Goal: Task Accomplishment & Management: Use online tool/utility

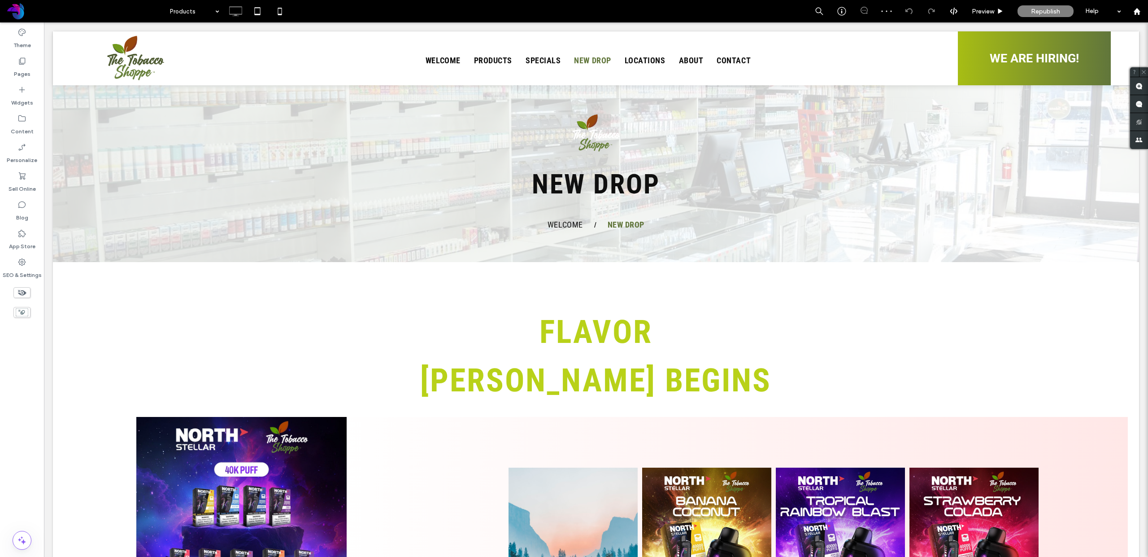
click at [175, 9] on input at bounding box center [192, 11] width 45 height 22
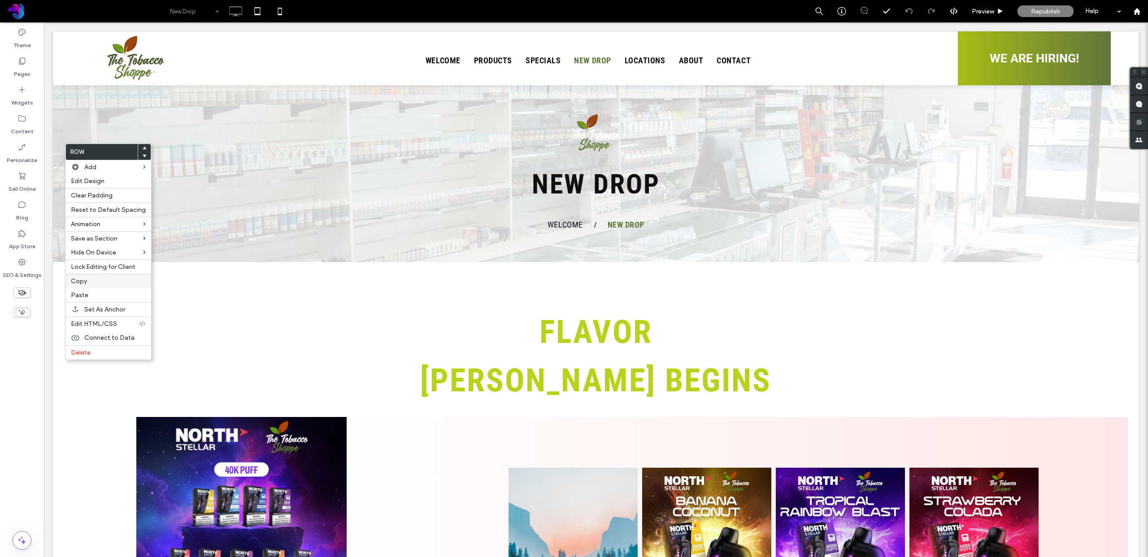
click at [94, 282] on label "Copy" at bounding box center [108, 281] width 75 height 8
click at [82, 298] on span "Paste" at bounding box center [79, 295] width 17 height 8
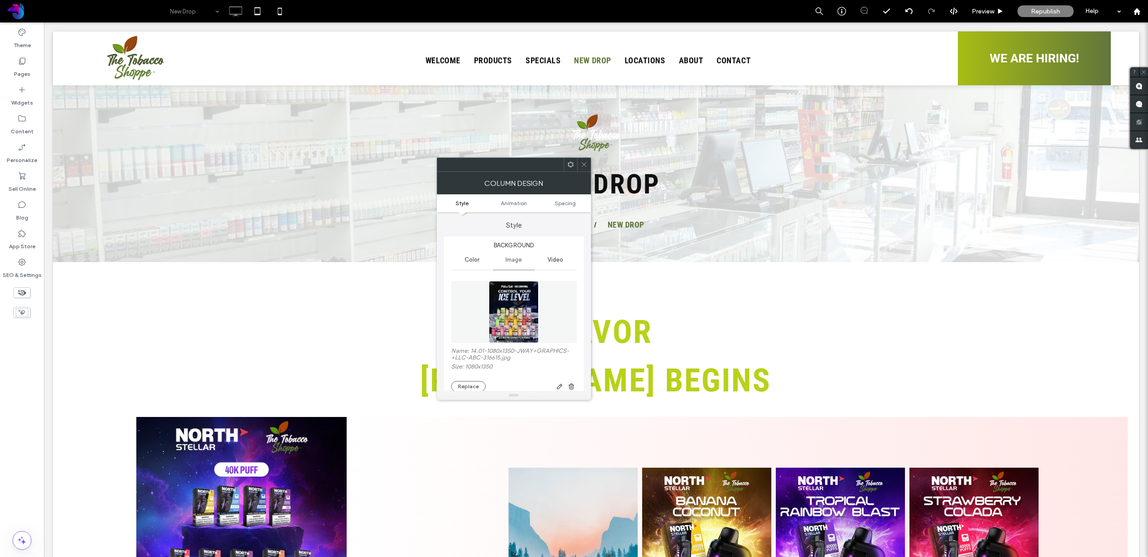
click at [510, 302] on img at bounding box center [514, 312] width 50 height 62
click at [517, 323] on img at bounding box center [514, 312] width 50 height 62
click at [518, 304] on img at bounding box center [514, 311] width 50 height 62
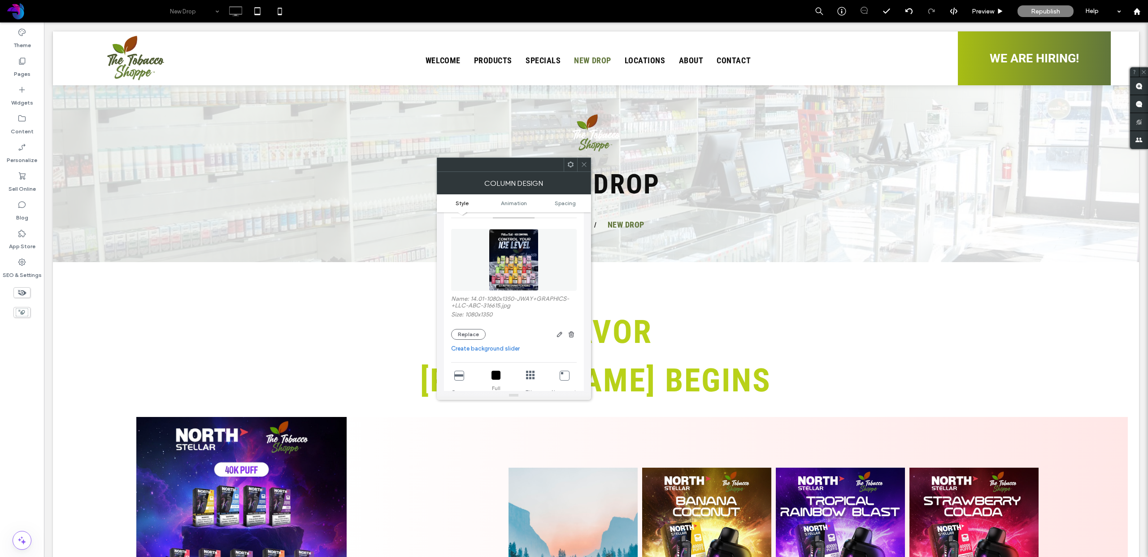
scroll to position [64, 0]
click at [512, 255] on img at bounding box center [514, 248] width 50 height 62
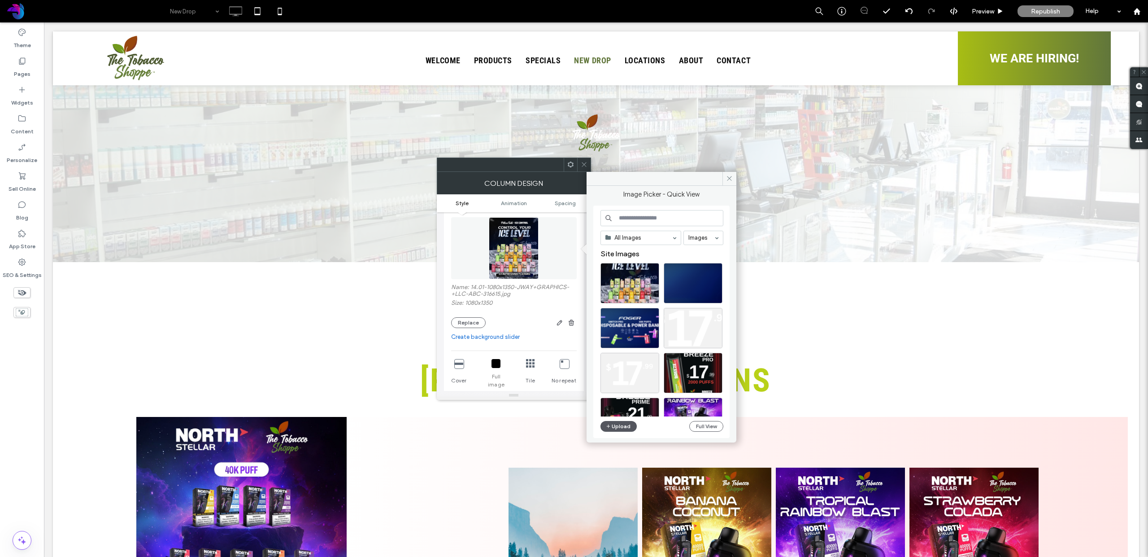
click at [618, 423] on button "Upload" at bounding box center [619, 426] width 37 height 11
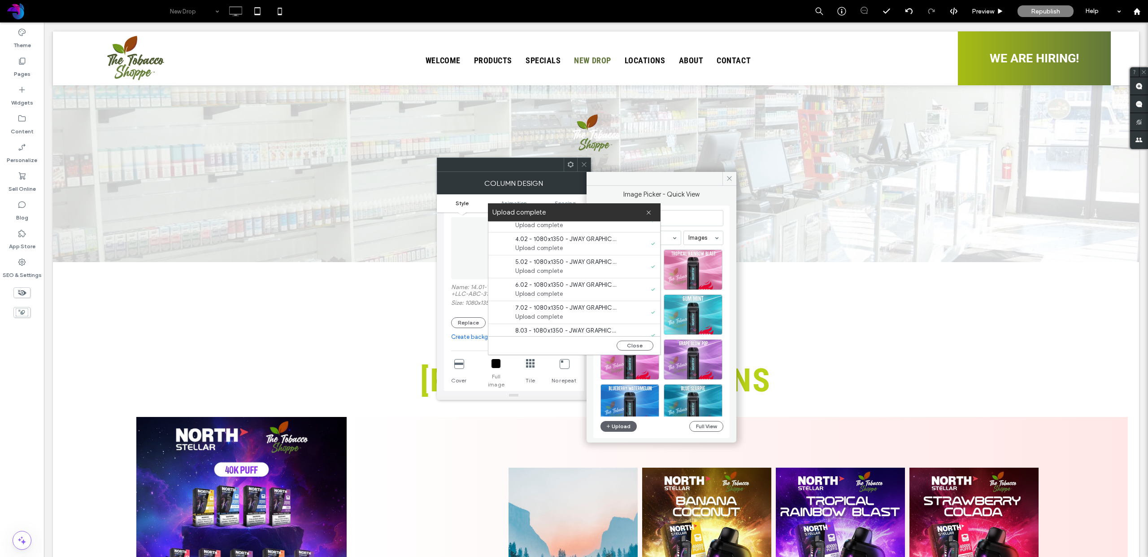
scroll to position [69, 0]
click at [521, 326] on span "Upload complete" at bounding box center [566, 328] width 103 height 9
click at [501, 325] on div at bounding box center [501, 325] width 16 height 16
click at [627, 348] on button "Close" at bounding box center [635, 345] width 37 height 10
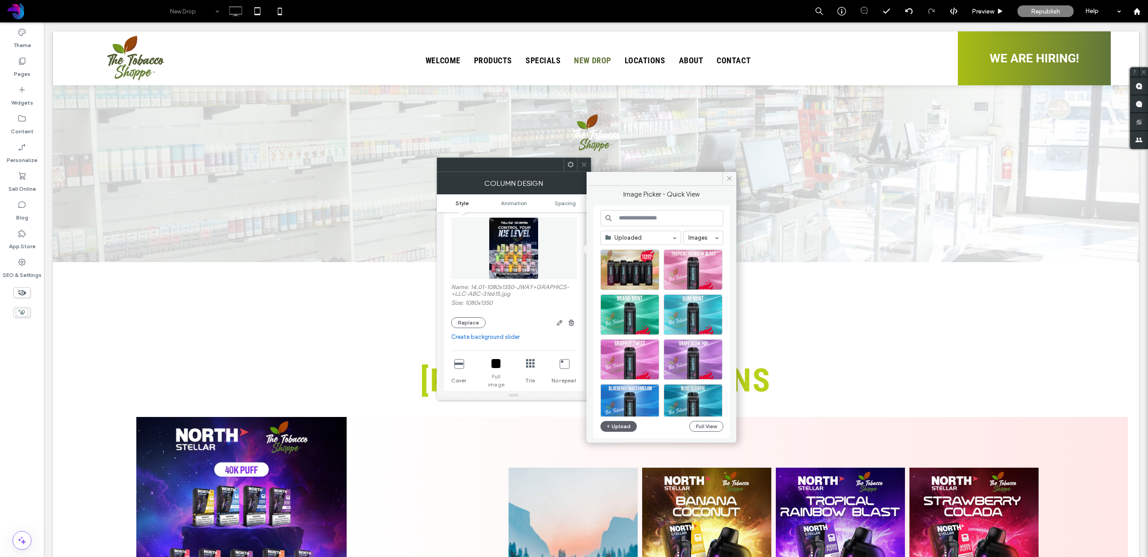
scroll to position [0, 0]
click at [629, 267] on div "Select" at bounding box center [630, 269] width 59 height 40
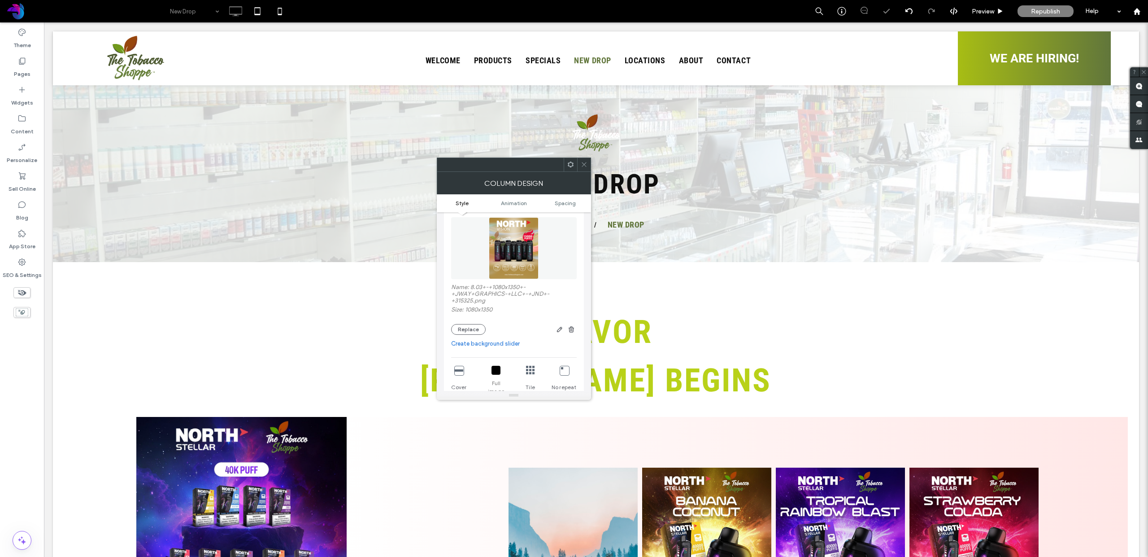
click at [584, 162] on icon at bounding box center [584, 164] width 7 height 7
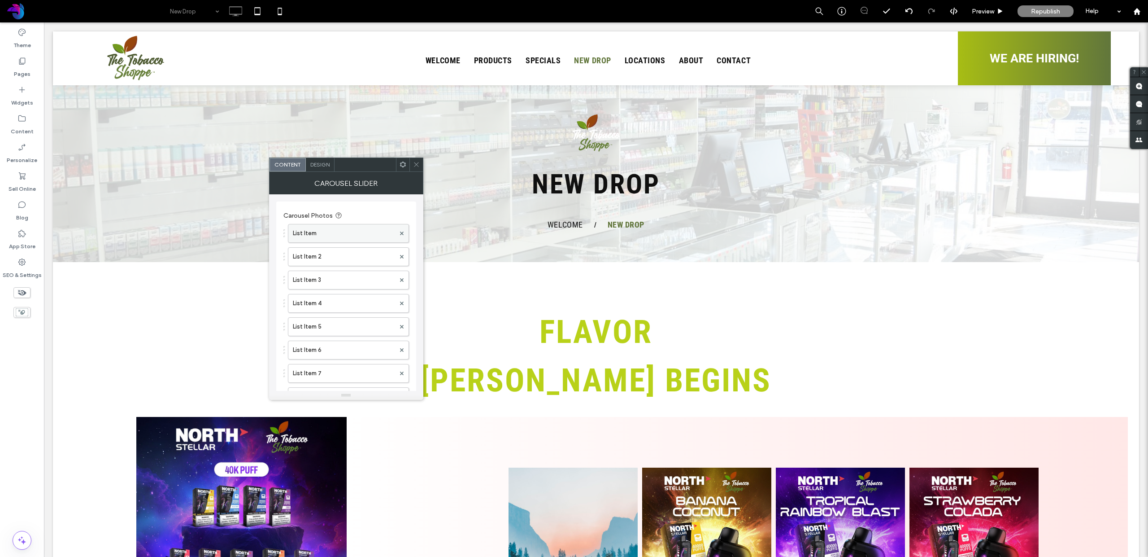
click at [377, 239] on label "List Item" at bounding box center [344, 233] width 102 height 18
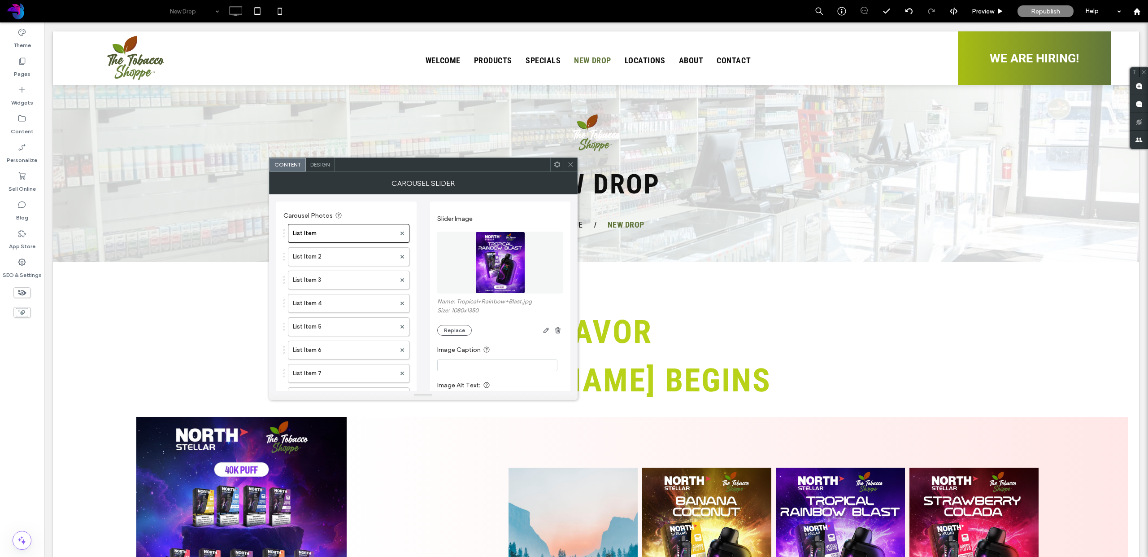
click at [515, 253] on img at bounding box center [500, 262] width 50 height 62
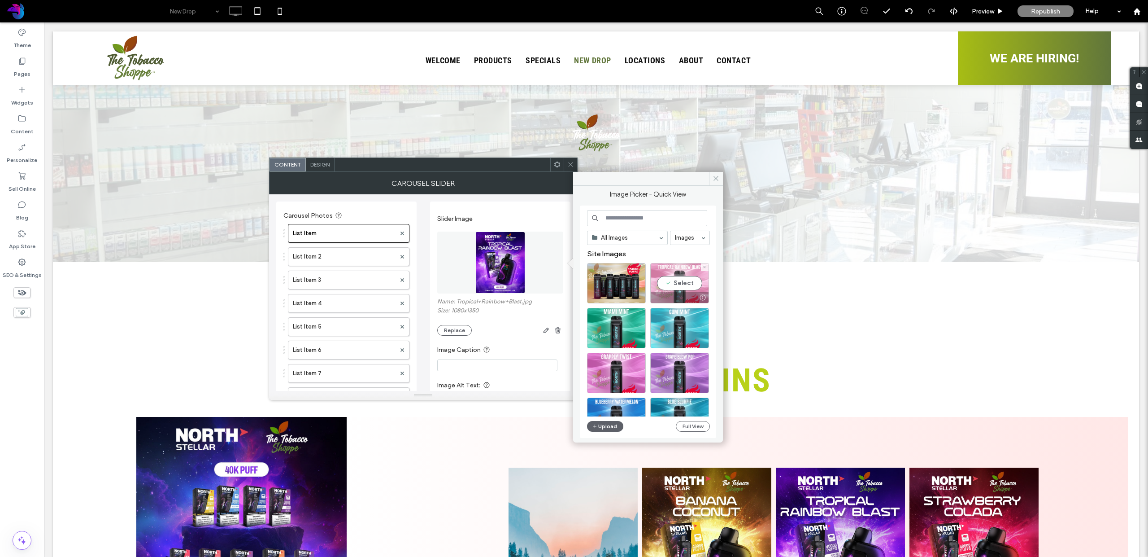
click at [672, 284] on div "Select" at bounding box center [679, 283] width 59 height 40
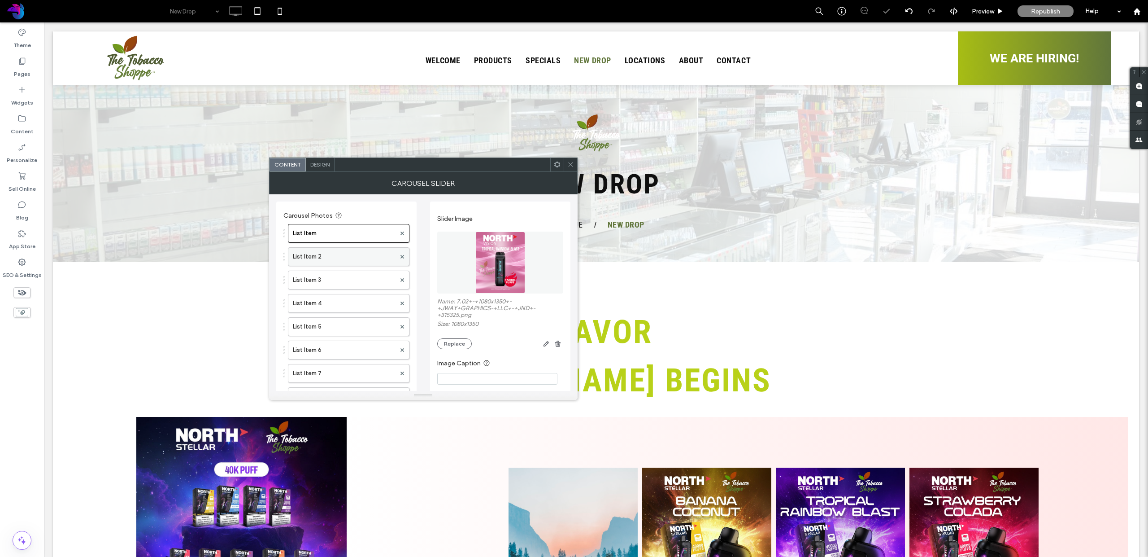
click at [363, 261] on label "List Item 2" at bounding box center [344, 257] width 103 height 18
click at [491, 253] on img at bounding box center [500, 262] width 50 height 62
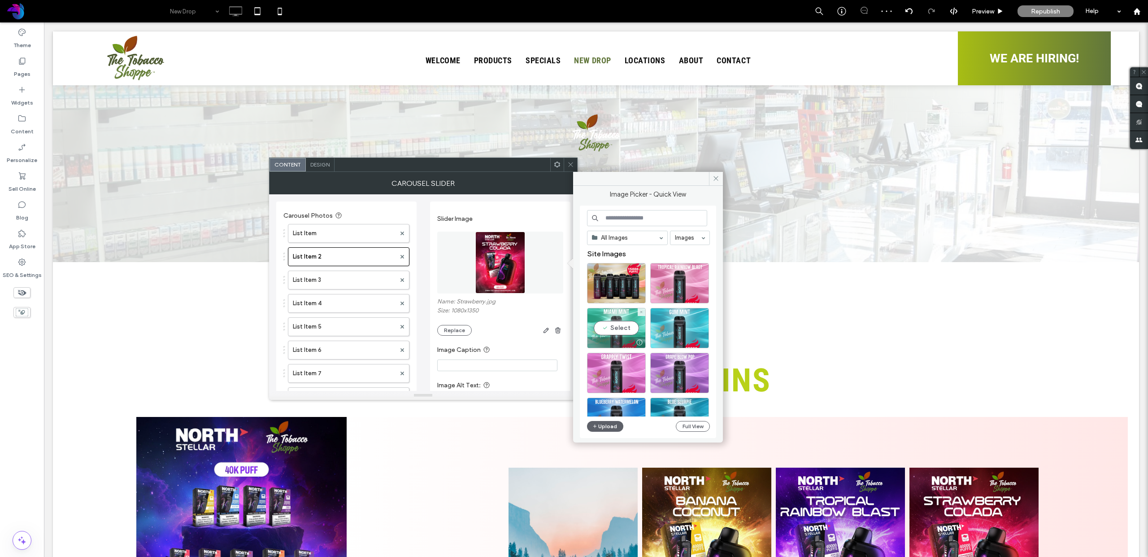
click at [604, 328] on div "Select" at bounding box center [616, 328] width 59 height 40
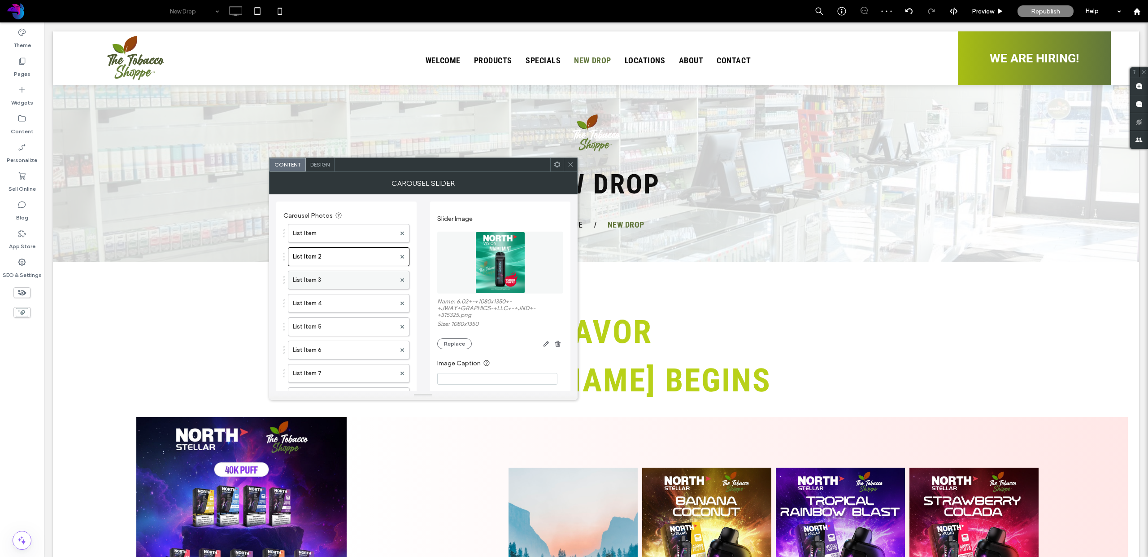
click at [362, 282] on label "List Item 3" at bounding box center [344, 280] width 103 height 18
click at [513, 260] on img at bounding box center [500, 262] width 50 height 62
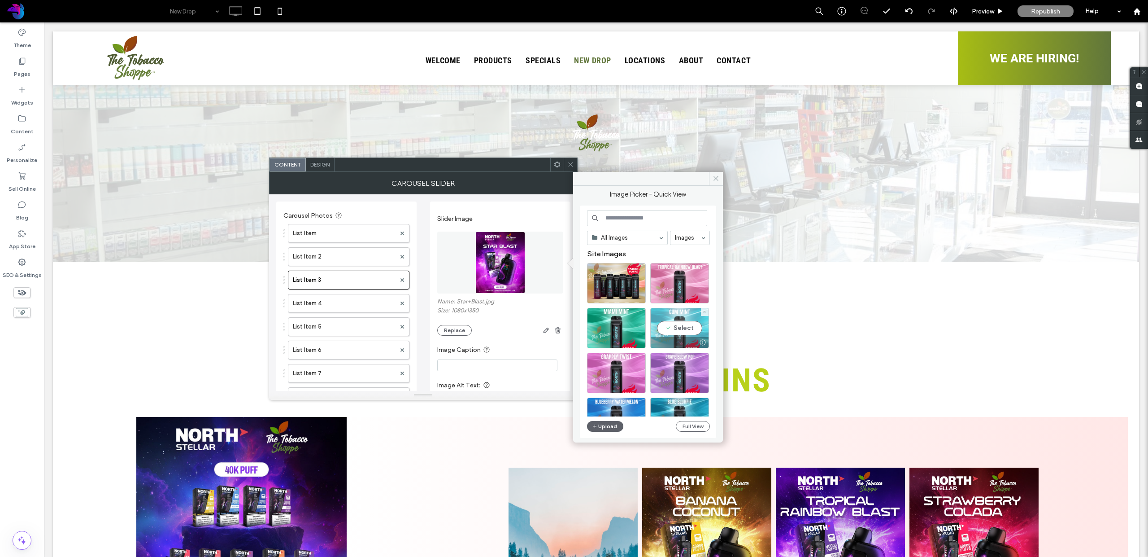
click at [681, 327] on div "Select" at bounding box center [679, 328] width 59 height 40
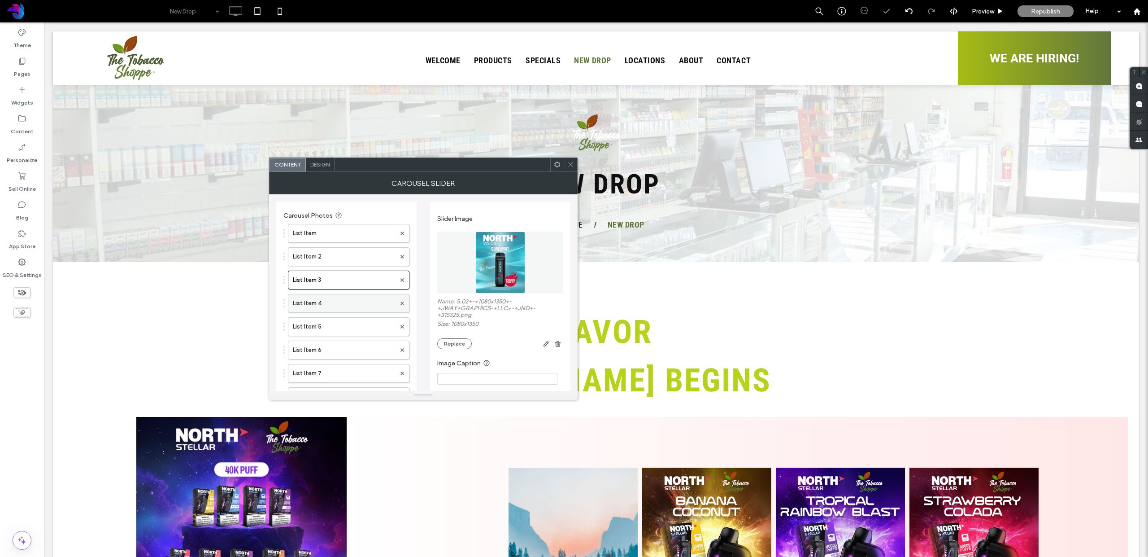
click at [321, 305] on label "List Item 4" at bounding box center [344, 303] width 103 height 18
click at [511, 269] on img at bounding box center [500, 262] width 50 height 62
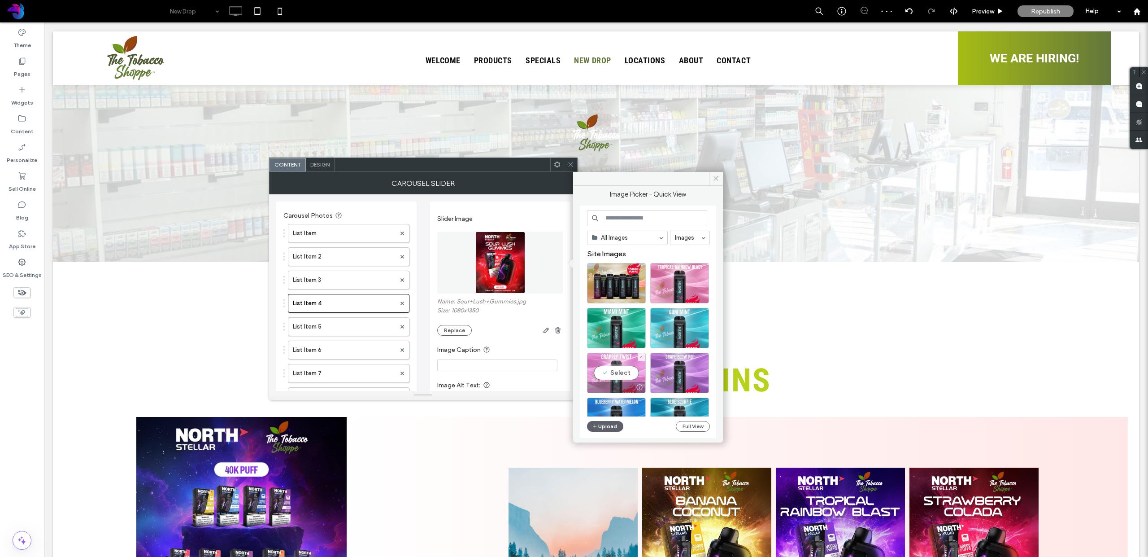
click at [619, 374] on div "Select" at bounding box center [616, 373] width 59 height 40
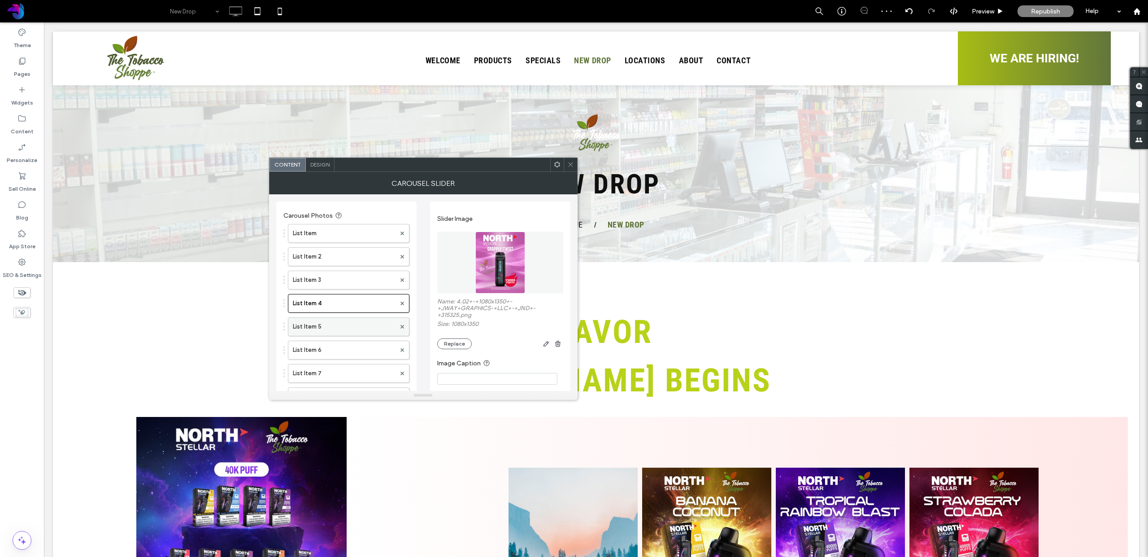
click at [365, 327] on label "List Item 5" at bounding box center [344, 327] width 103 height 18
click at [525, 267] on figure at bounding box center [500, 262] width 126 height 62
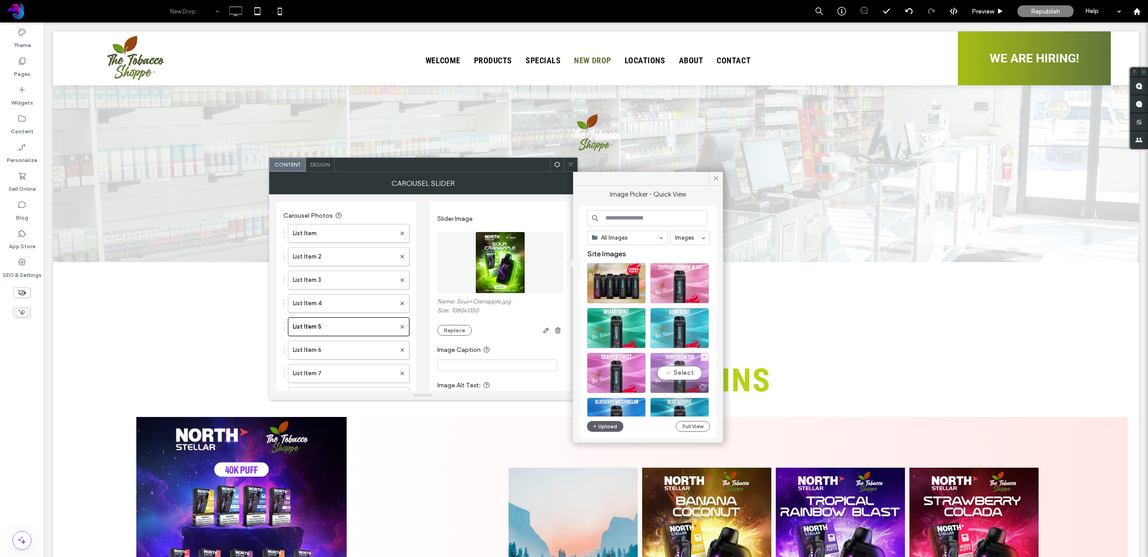
click at [673, 372] on div "Select" at bounding box center [679, 373] width 59 height 40
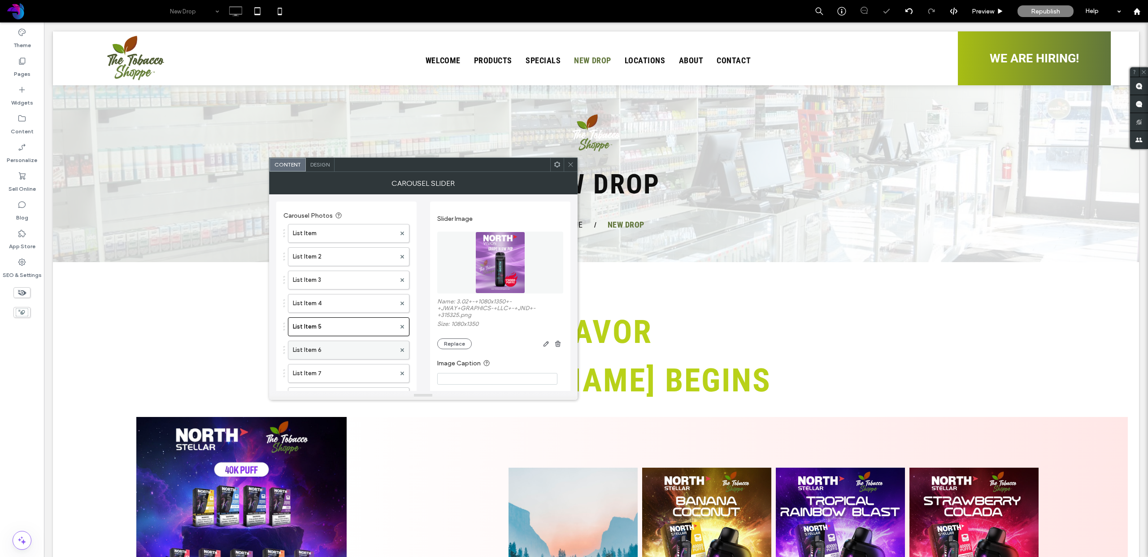
click at [316, 345] on label "List Item 6" at bounding box center [344, 350] width 103 height 18
click at [497, 269] on img at bounding box center [500, 262] width 50 height 62
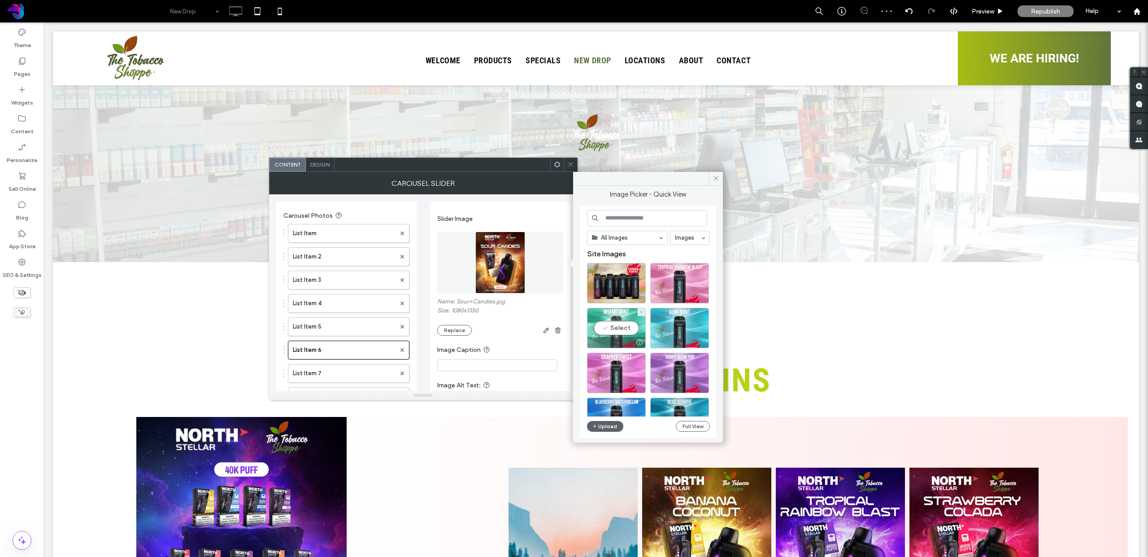
scroll to position [31, 0]
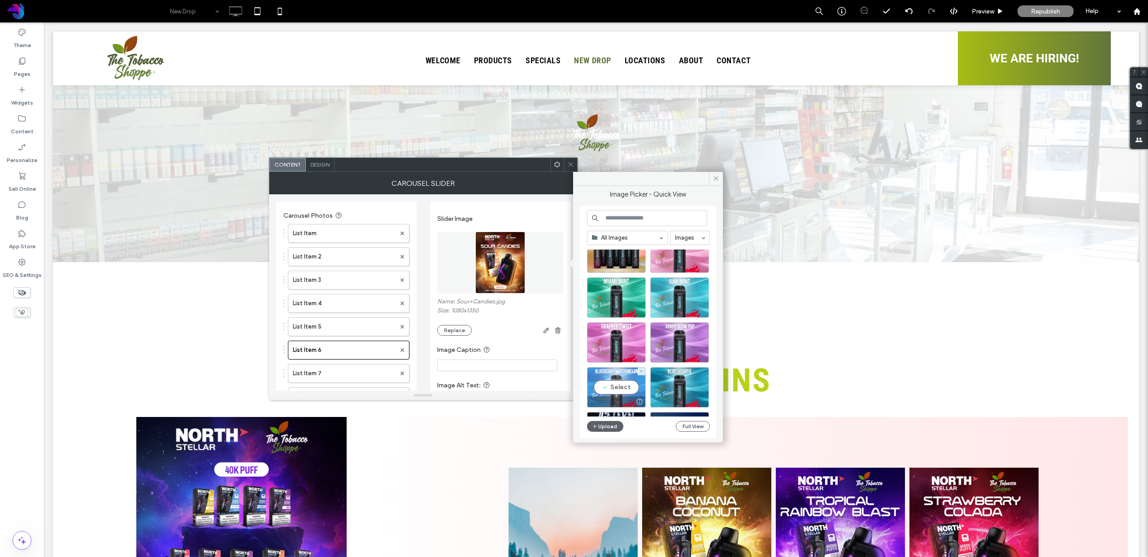
click at [619, 388] on div "Select" at bounding box center [616, 387] width 59 height 40
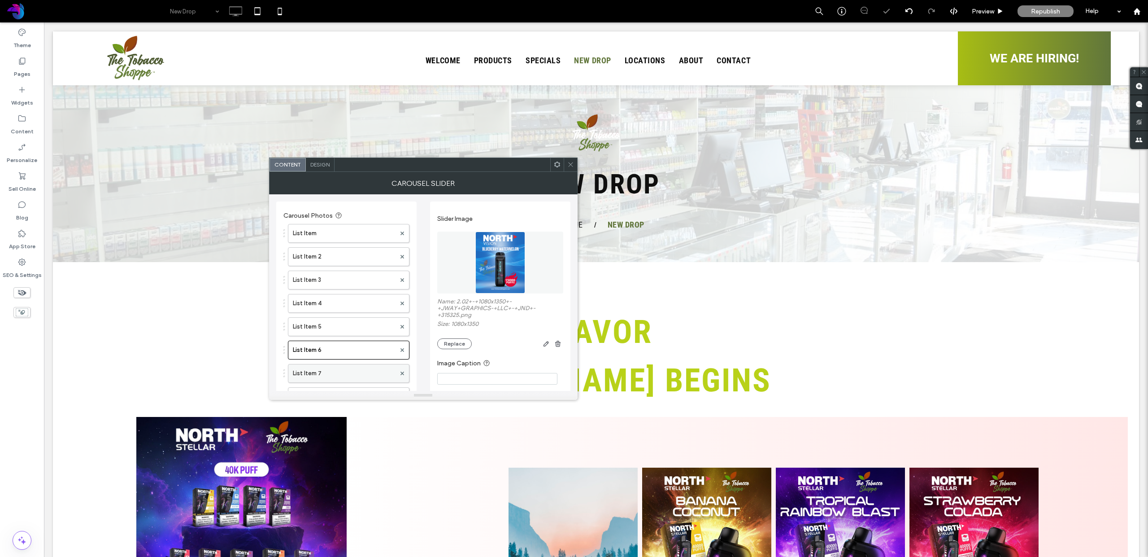
click at [332, 371] on label "List Item 7" at bounding box center [344, 373] width 103 height 18
click at [496, 263] on img at bounding box center [500, 262] width 50 height 62
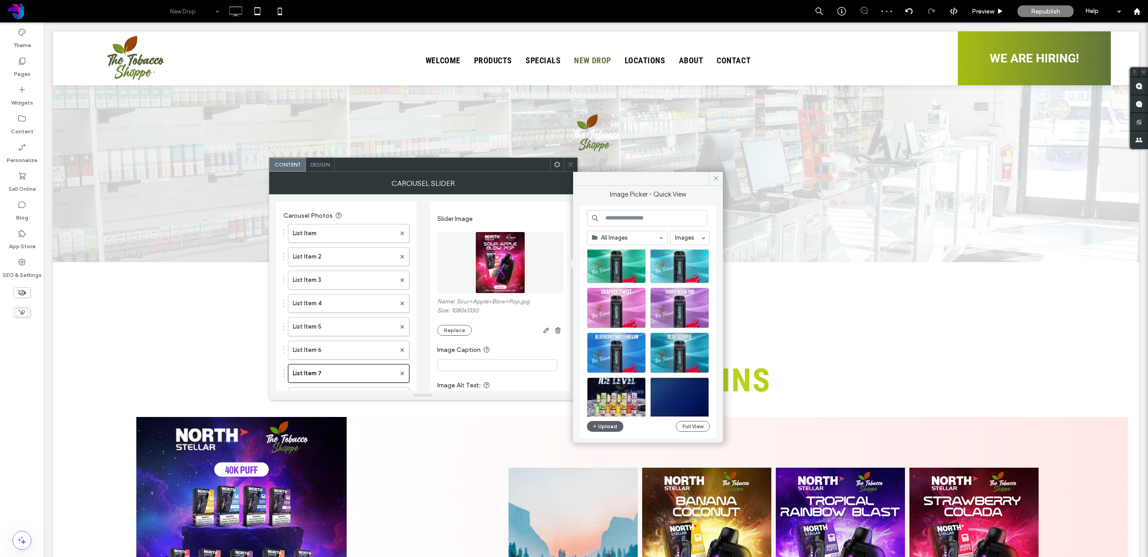
scroll to position [83, 0]
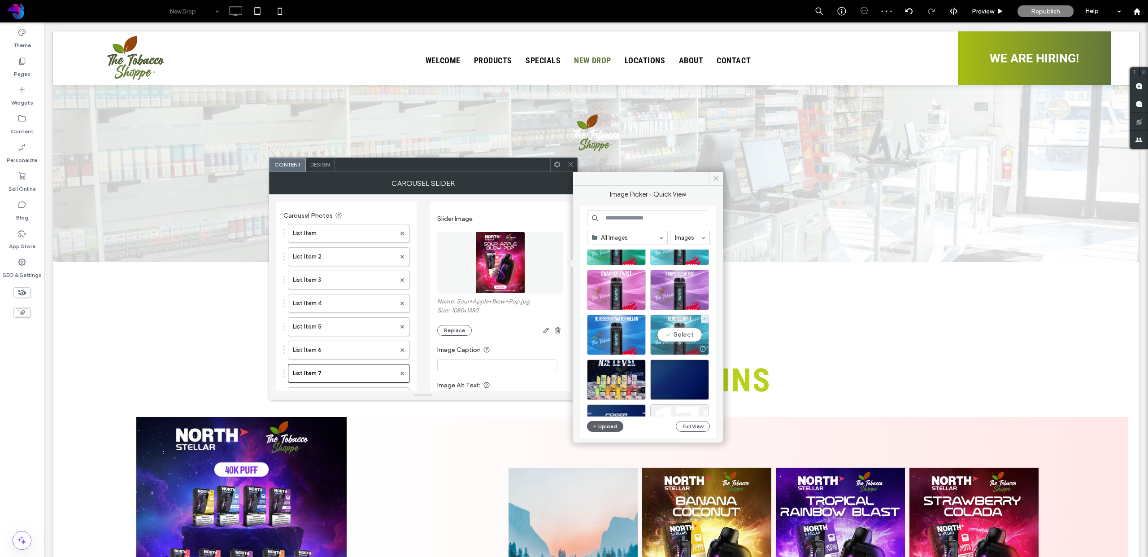
click at [681, 338] on div "Select" at bounding box center [679, 334] width 59 height 40
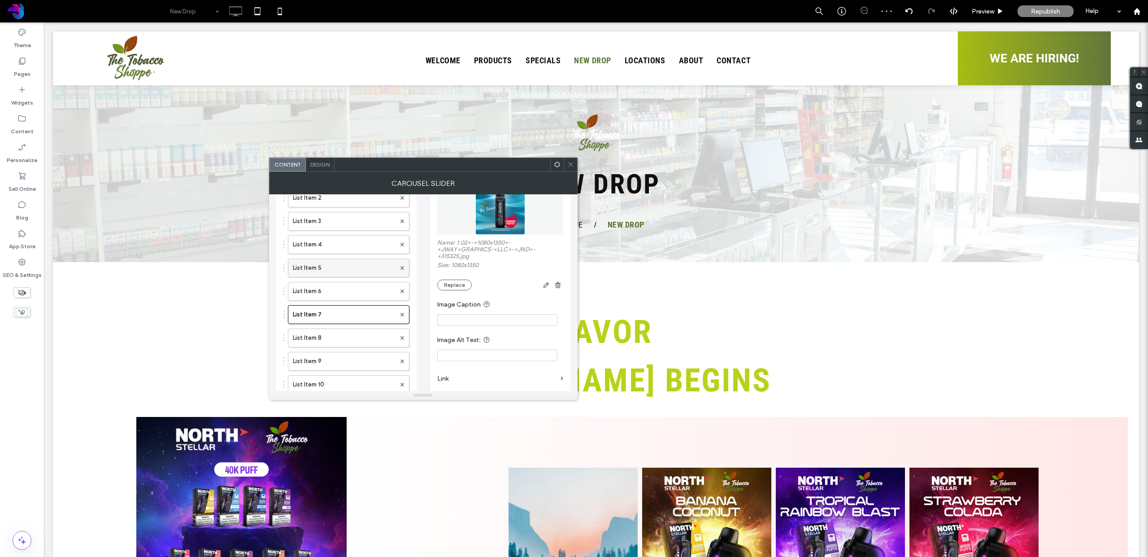
scroll to position [63, 0]
click at [401, 334] on icon at bounding box center [403, 334] width 4 height 4
click at [401, 334] on use at bounding box center [403, 333] width 4 height 4
click at [403, 333] on icon at bounding box center [403, 334] width 4 height 4
click at [404, 334] on use at bounding box center [403, 333] width 4 height 4
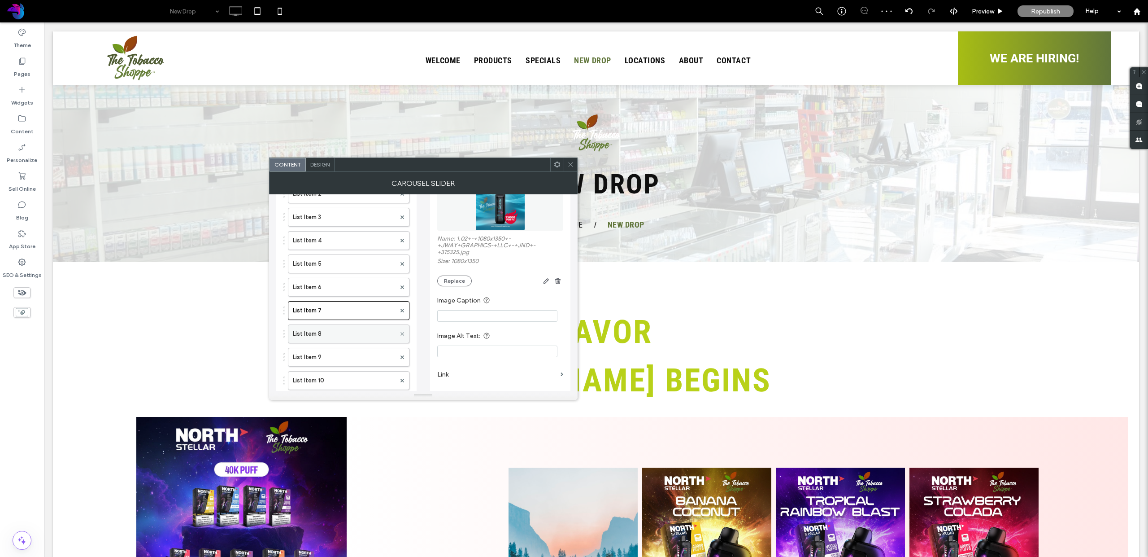
click at [402, 334] on use at bounding box center [403, 333] width 4 height 4
click at [401, 334] on icon at bounding box center [403, 334] width 4 height 4
click at [569, 166] on icon at bounding box center [570, 164] width 7 height 7
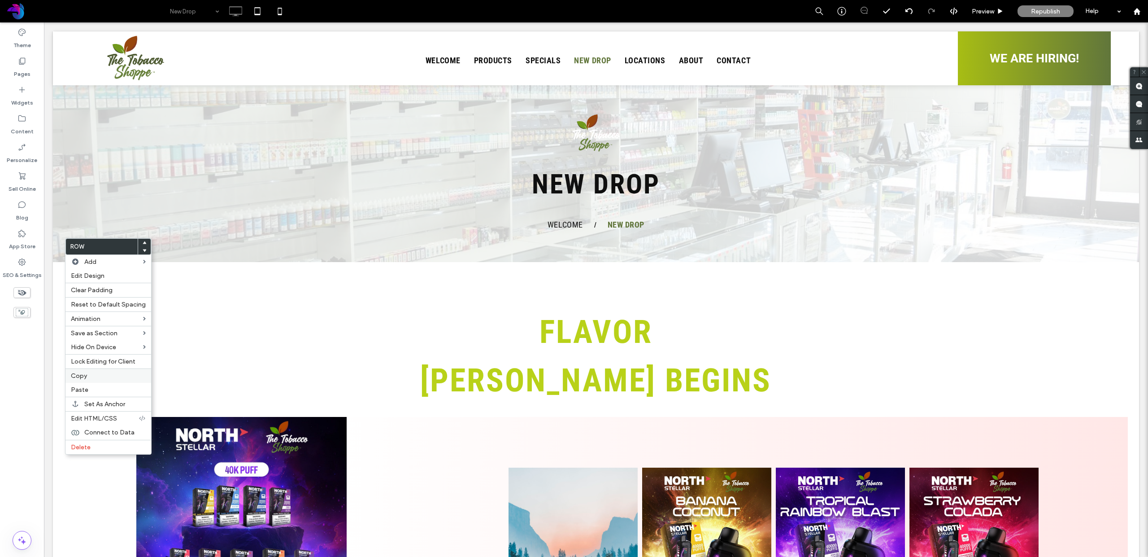
click at [97, 379] on label "Copy" at bounding box center [108, 376] width 75 height 8
click at [83, 389] on span "Paste" at bounding box center [79, 390] width 17 height 8
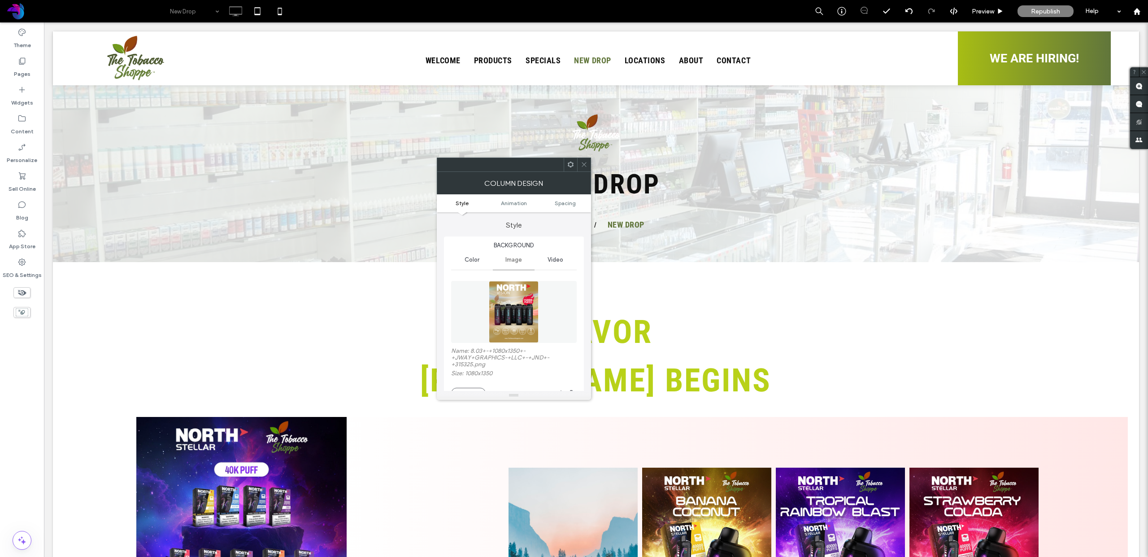
click at [523, 308] on img at bounding box center [514, 312] width 50 height 62
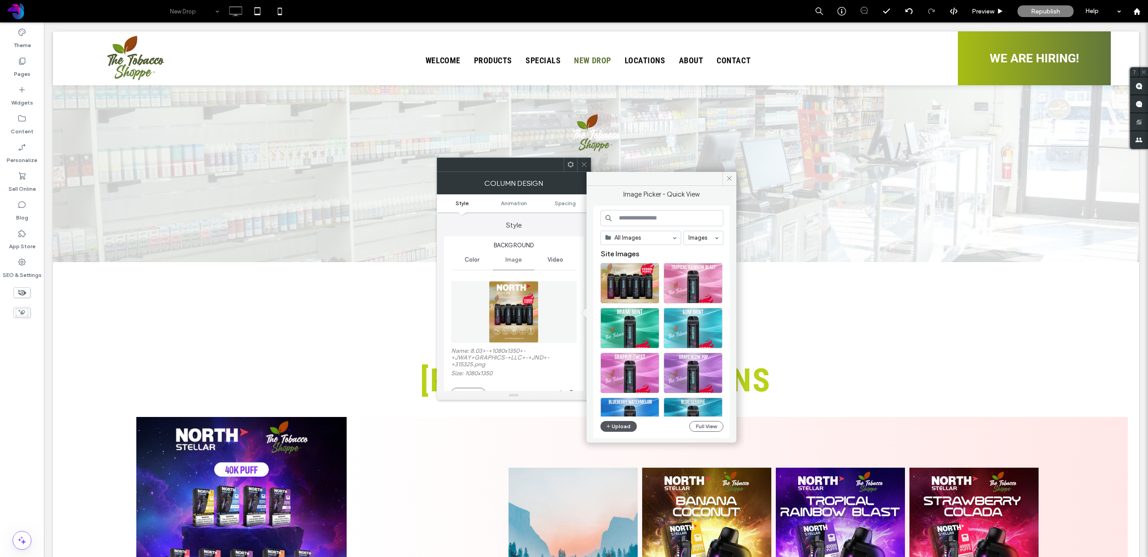
click at [615, 426] on button "Upload" at bounding box center [619, 426] width 37 height 11
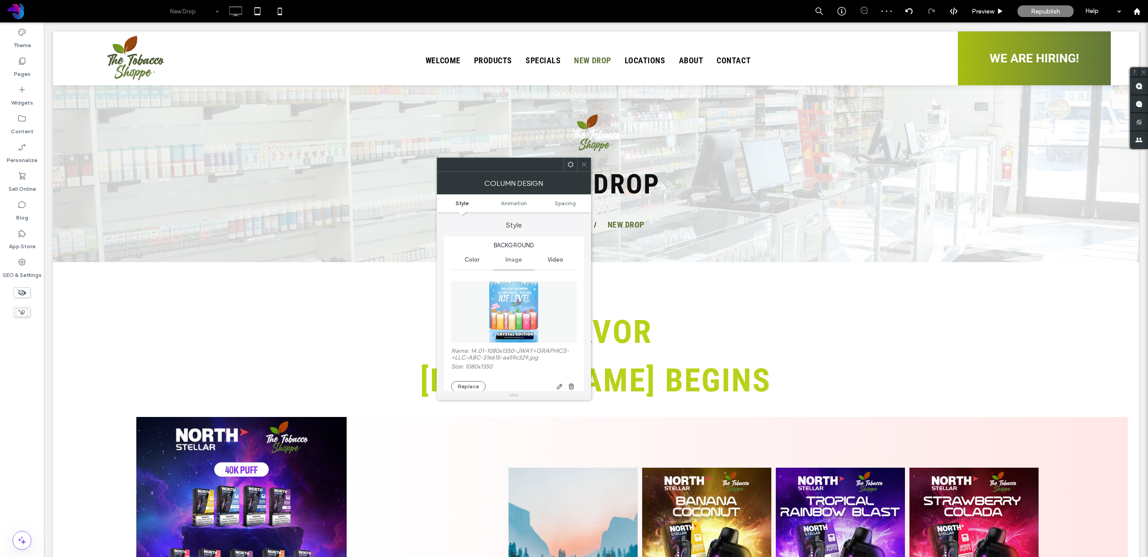
click at [585, 165] on icon at bounding box center [584, 164] width 7 height 7
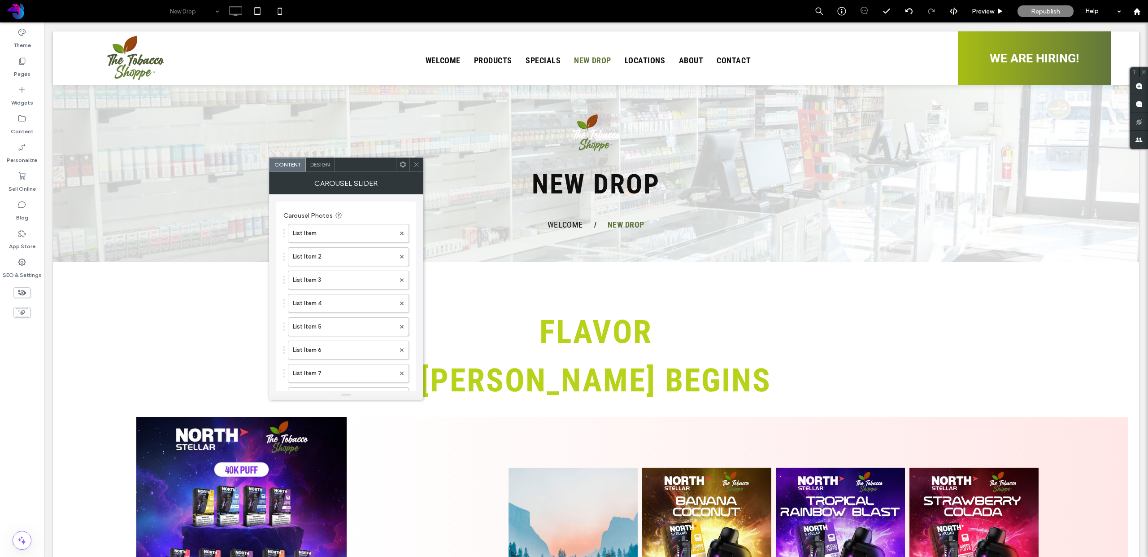
drag, startPoint x: 417, startPoint y: 162, endPoint x: 421, endPoint y: 164, distance: 4.7
click at [417, 162] on icon at bounding box center [416, 164] width 7 height 7
click at [364, 227] on label "List Item" at bounding box center [344, 233] width 102 height 18
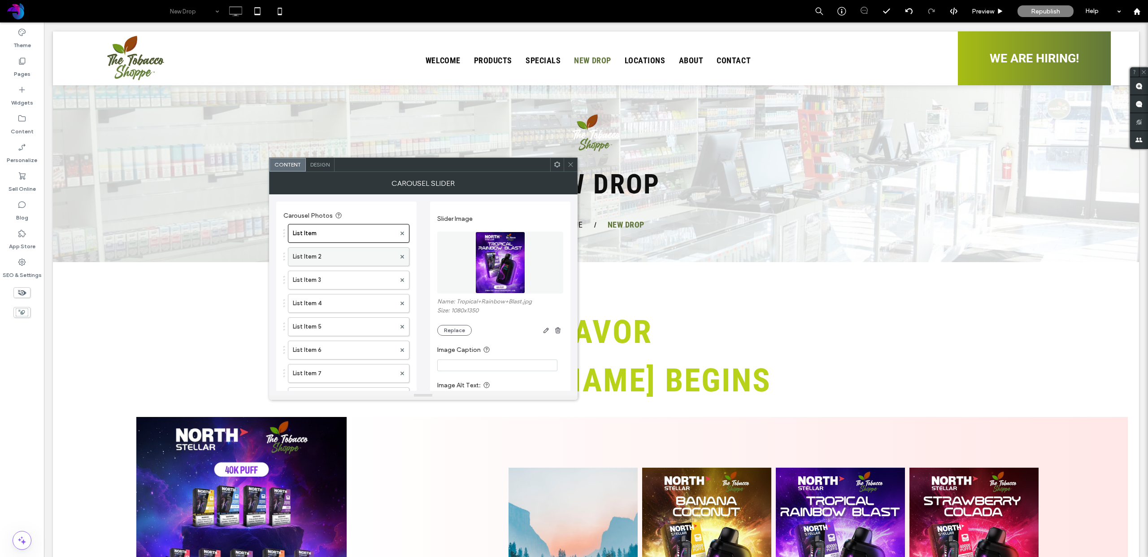
click at [359, 249] on label "List Item 2" at bounding box center [344, 257] width 103 height 18
click at [349, 275] on label "List Item 3" at bounding box center [344, 280] width 103 height 18
click at [348, 301] on label "List Item 4" at bounding box center [344, 303] width 103 height 18
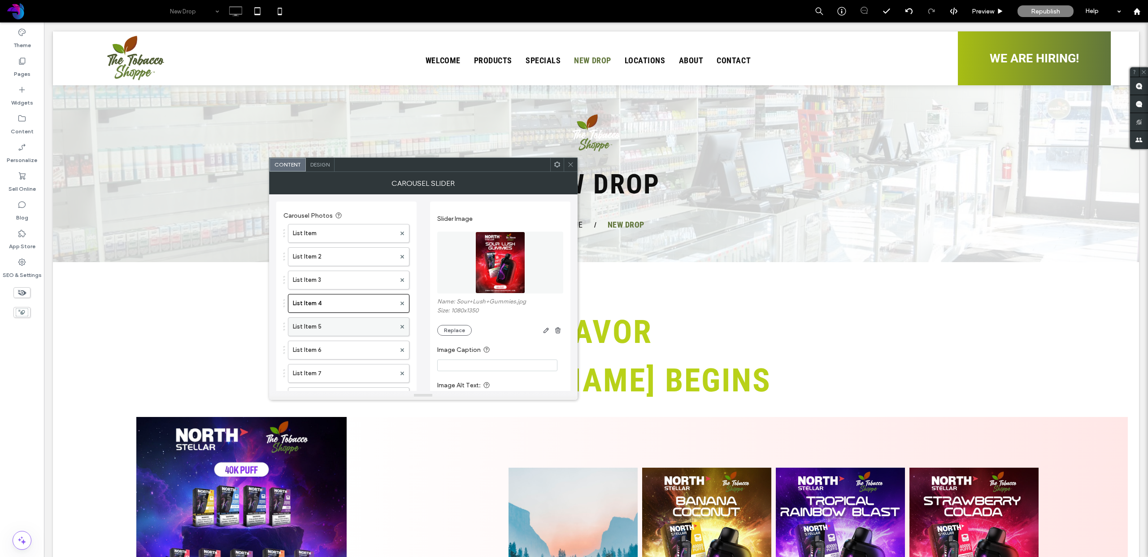
click at [348, 328] on label "List Item 5" at bounding box center [344, 327] width 103 height 18
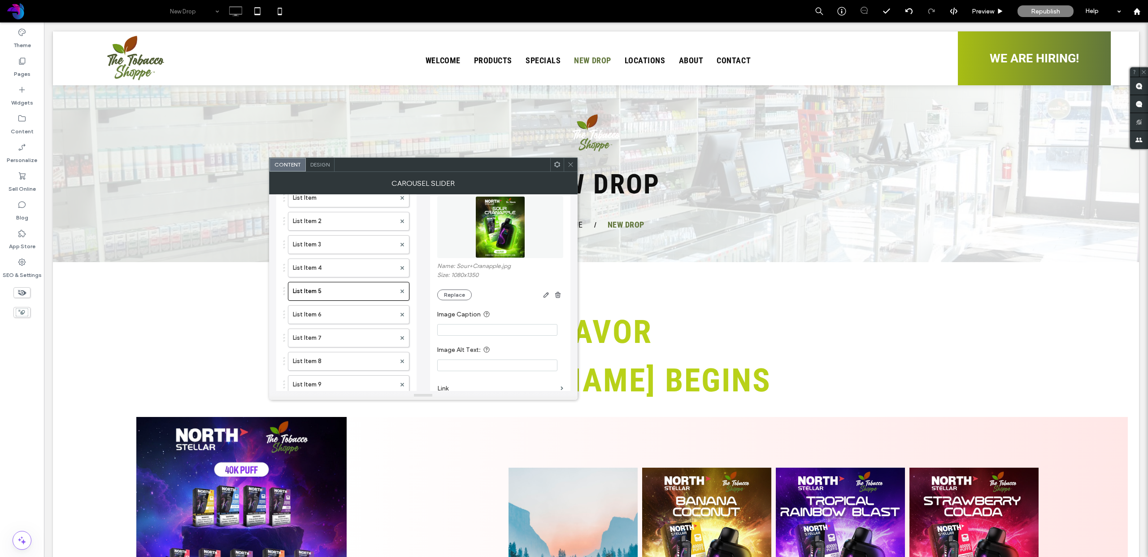
scroll to position [36, 0]
click at [353, 309] on label "List Item 6" at bounding box center [344, 314] width 103 height 18
click at [352, 336] on label "List Item 7" at bounding box center [344, 337] width 103 height 18
click at [355, 361] on label "List Item 8" at bounding box center [344, 360] width 103 height 18
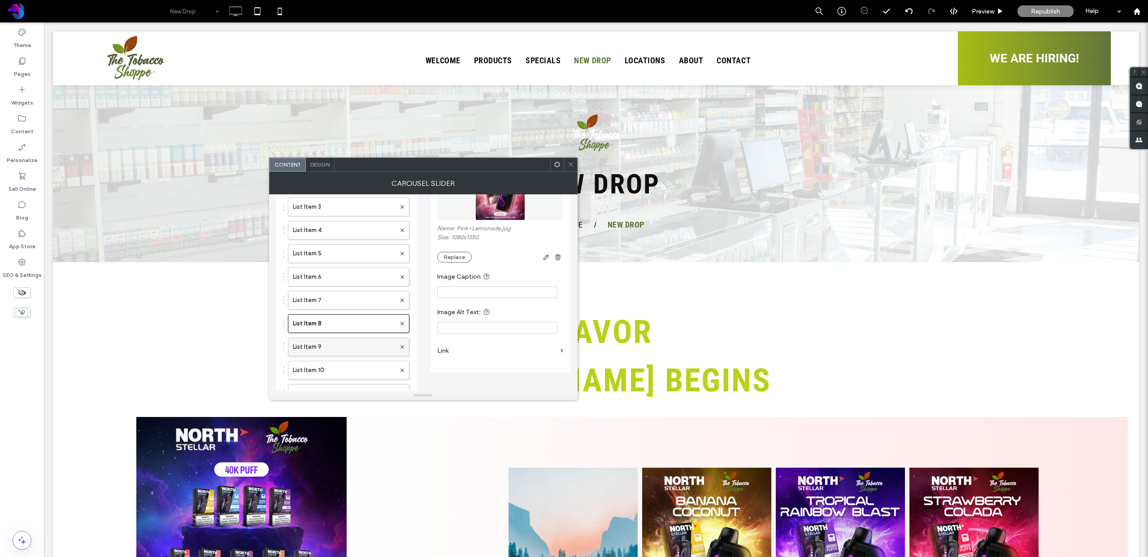
click at [354, 350] on label "List Item 9" at bounding box center [344, 347] width 103 height 18
click at [356, 362] on label "List Item 10" at bounding box center [344, 370] width 103 height 18
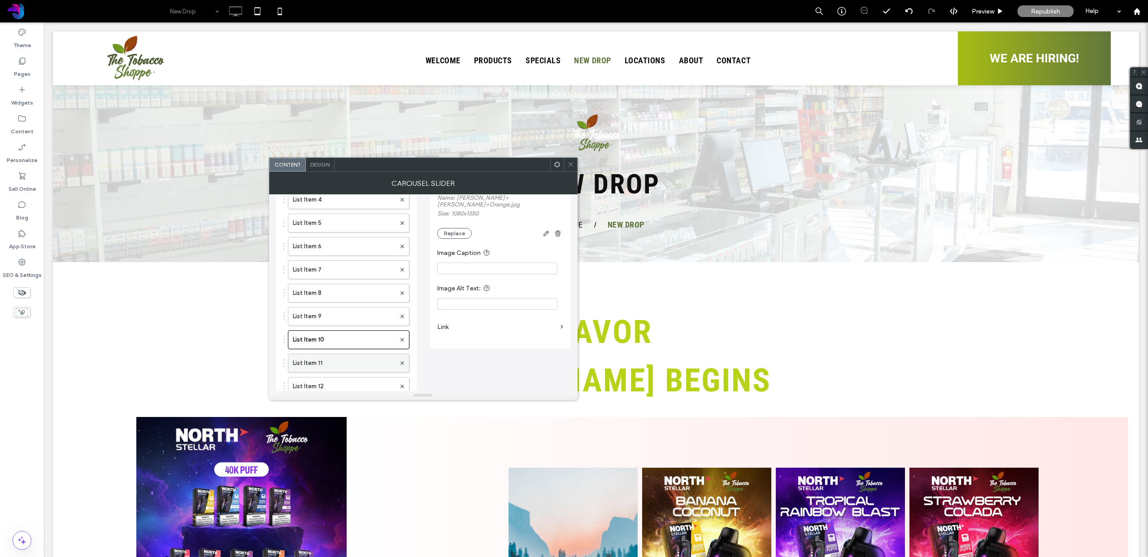
click at [357, 365] on label "List Item 11" at bounding box center [344, 363] width 103 height 18
drag, startPoint x: 356, startPoint y: 362, endPoint x: 351, endPoint y: 358, distance: 7.0
click at [354, 362] on label "List Item 12" at bounding box center [344, 368] width 103 height 18
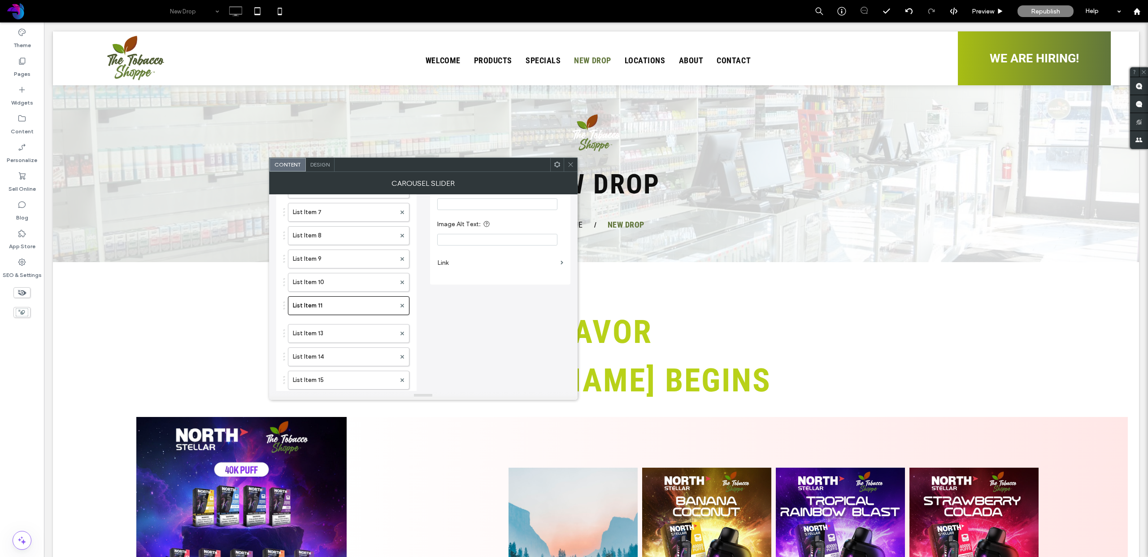
scroll to position [168, 0]
drag, startPoint x: 363, startPoint y: 329, endPoint x: 365, endPoint y: 313, distance: 16.2
click at [363, 329] on label "List Item 13" at bounding box center [344, 326] width 103 height 18
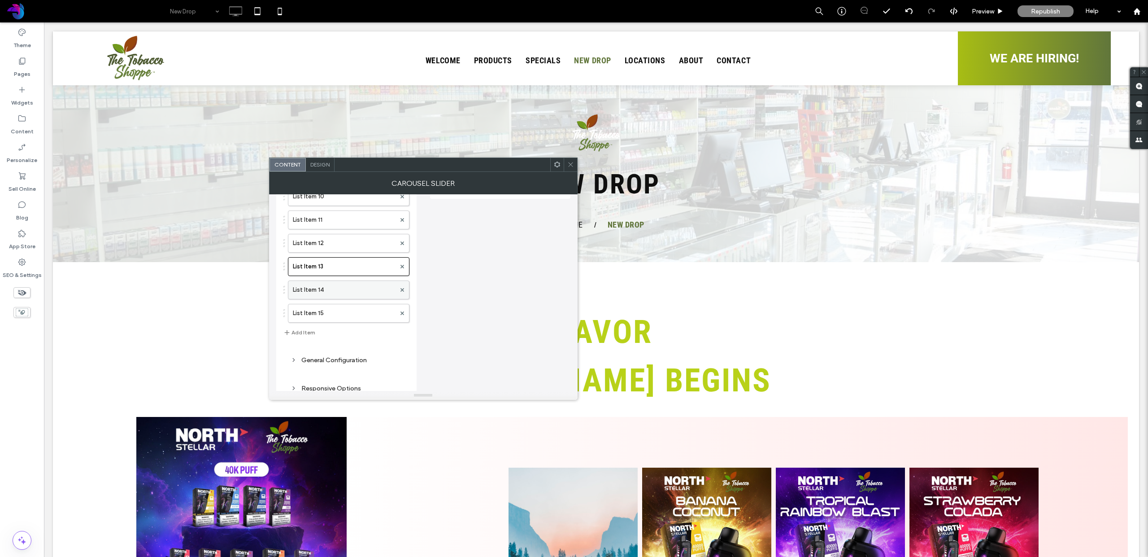
click at [357, 288] on label "List Item 14" at bounding box center [344, 290] width 103 height 18
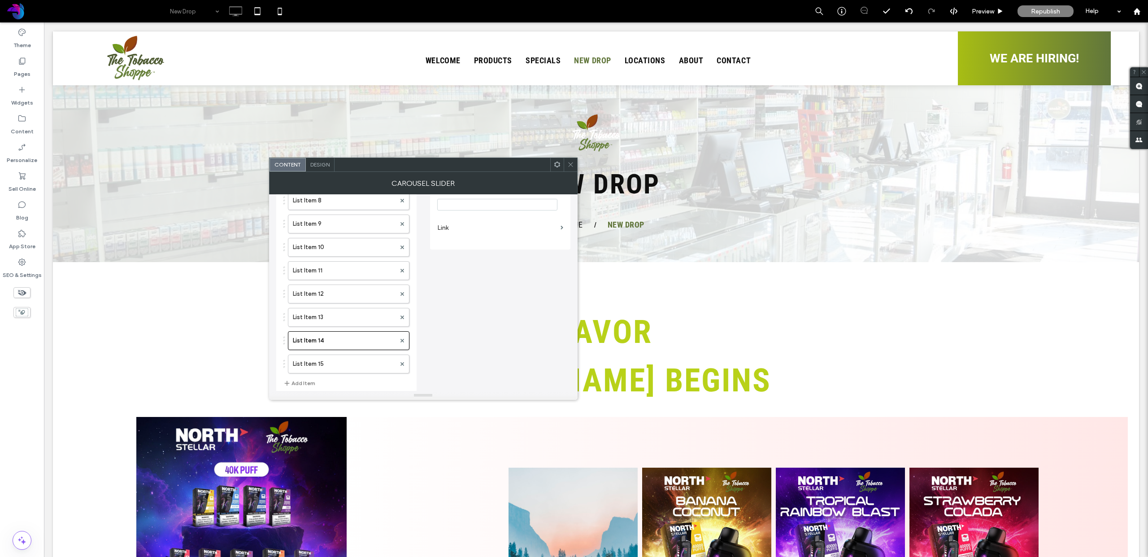
scroll to position [200, 0]
click at [402, 337] on icon at bounding box center [403, 337] width 4 height 4
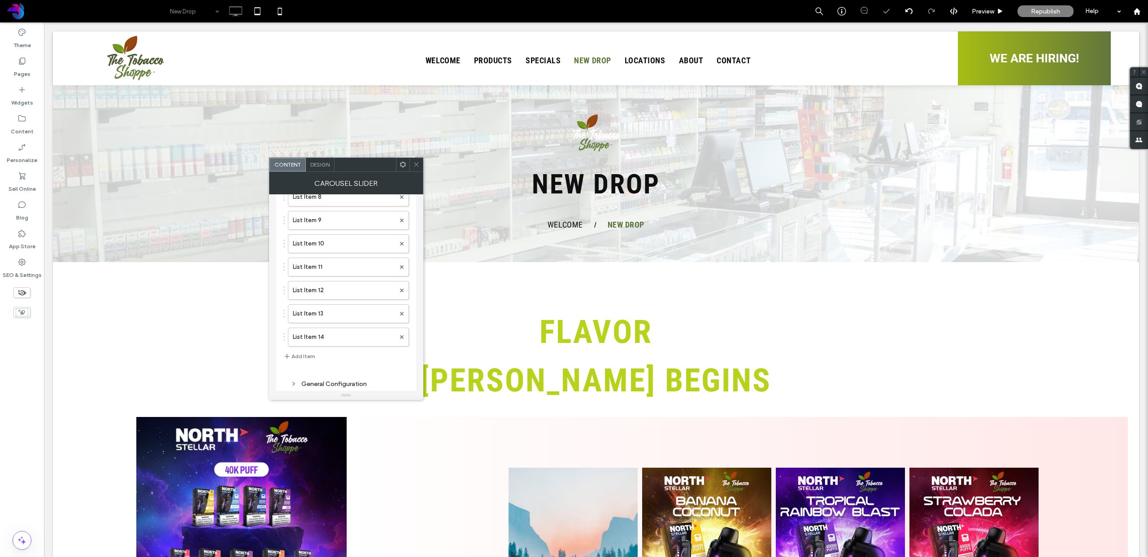
click at [417, 165] on use at bounding box center [416, 164] width 4 height 4
click at [401, 231] on icon at bounding box center [402, 233] width 4 height 4
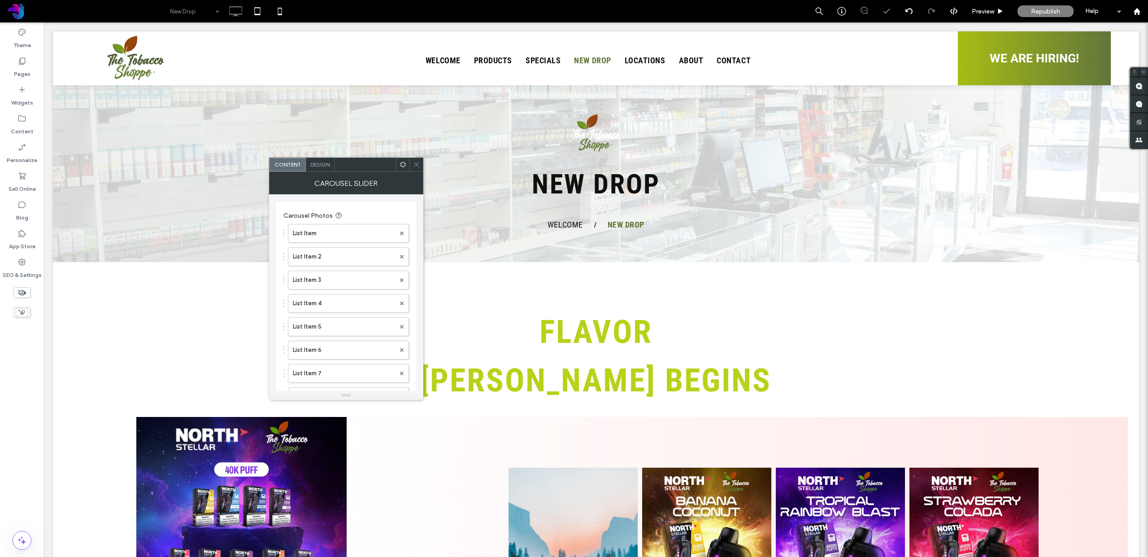
click at [401, 231] on icon at bounding box center [402, 233] width 4 height 4
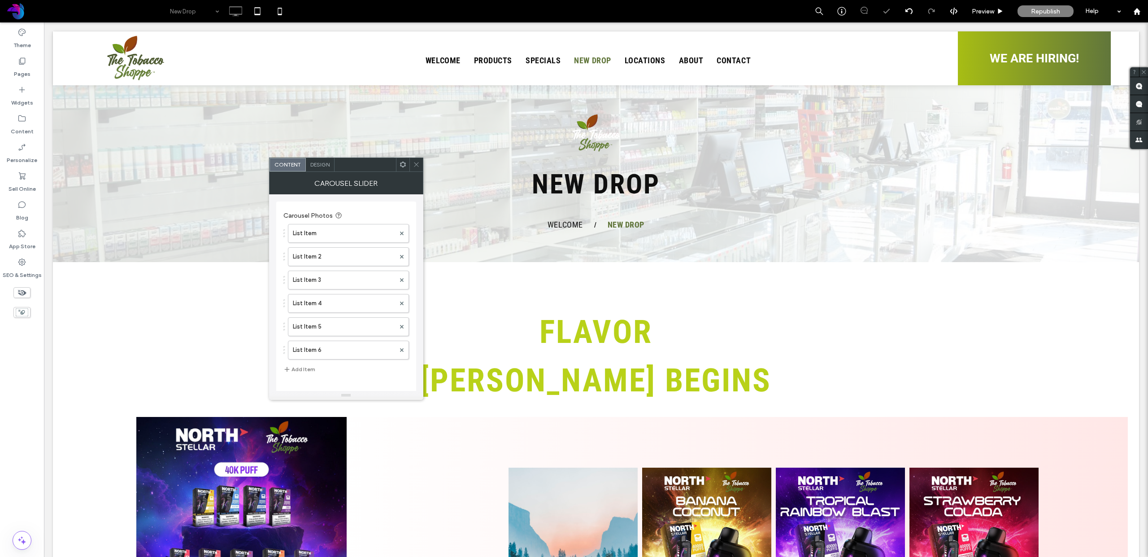
click at [401, 231] on icon at bounding box center [402, 233] width 4 height 4
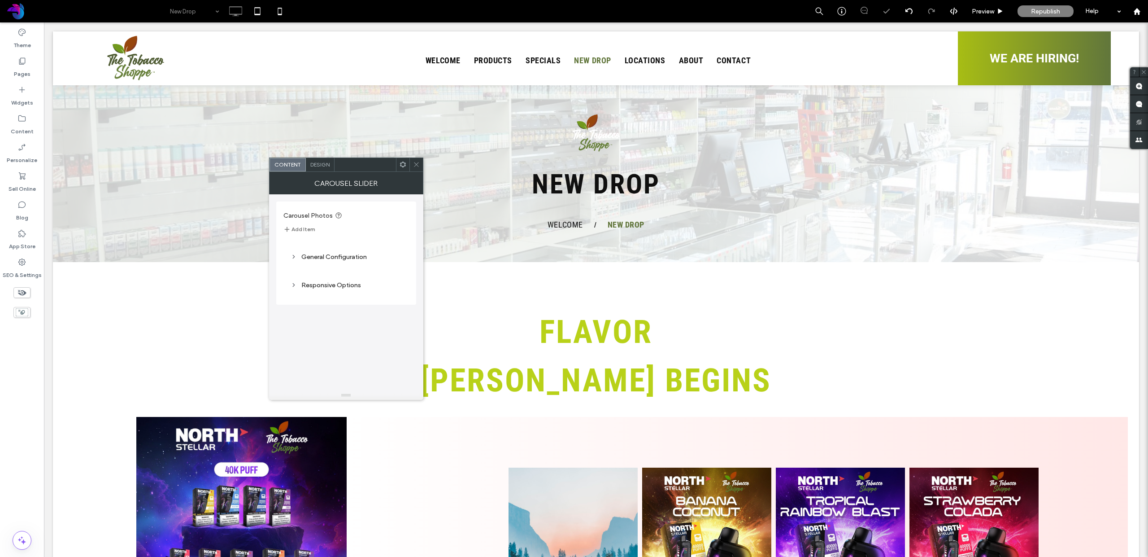
click at [300, 229] on button "Add Item" at bounding box center [299, 229] width 32 height 11
drag, startPoint x: 419, startPoint y: 168, endPoint x: 422, endPoint y: 172, distance: 4.6
click at [419, 168] on span at bounding box center [416, 164] width 7 height 13
click at [405, 232] on div at bounding box center [401, 233] width 13 height 13
click at [402, 233] on icon at bounding box center [402, 233] width 4 height 4
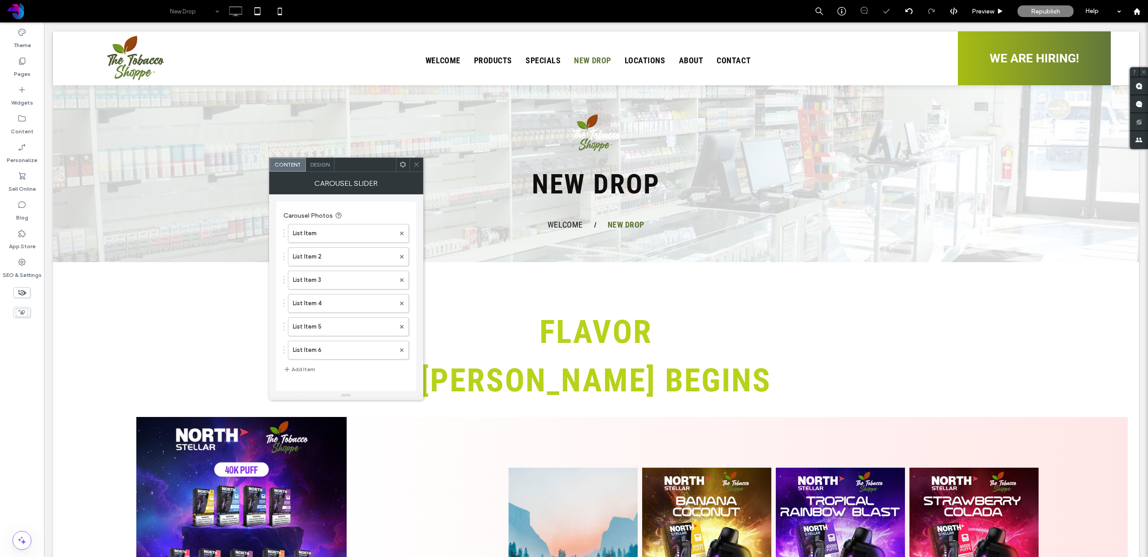
click at [402, 233] on icon at bounding box center [402, 233] width 4 height 4
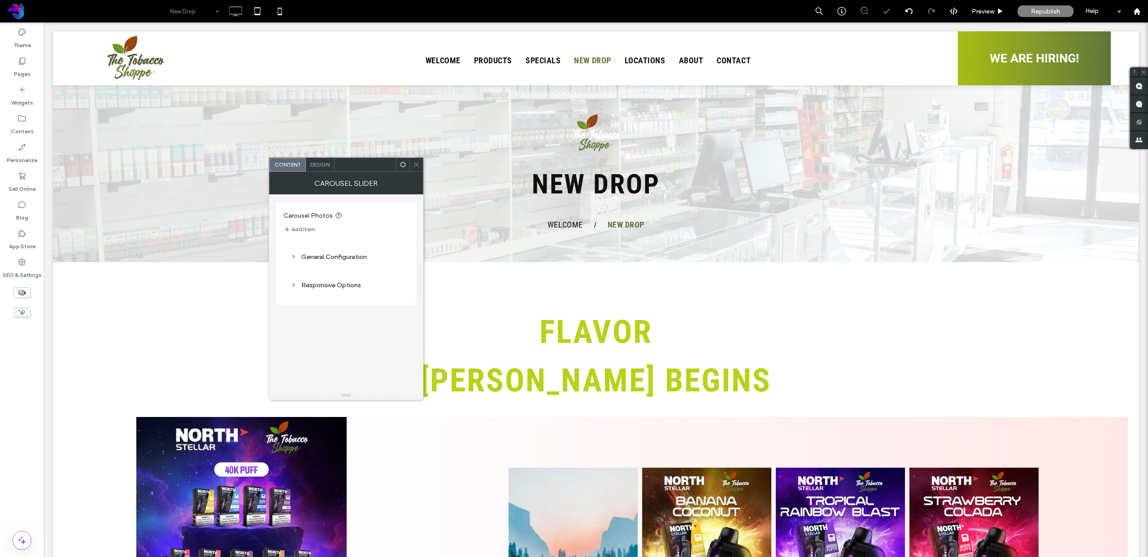
click at [306, 225] on button "Add Item" at bounding box center [299, 229] width 32 height 11
click at [415, 166] on icon at bounding box center [416, 164] width 7 height 7
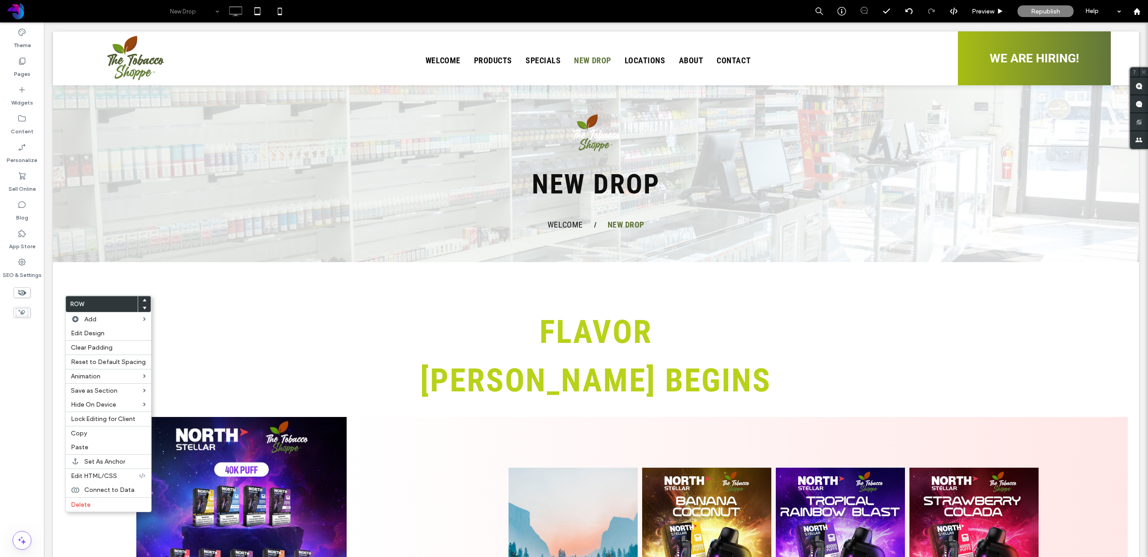
click at [143, 300] on use at bounding box center [145, 299] width 4 height 3
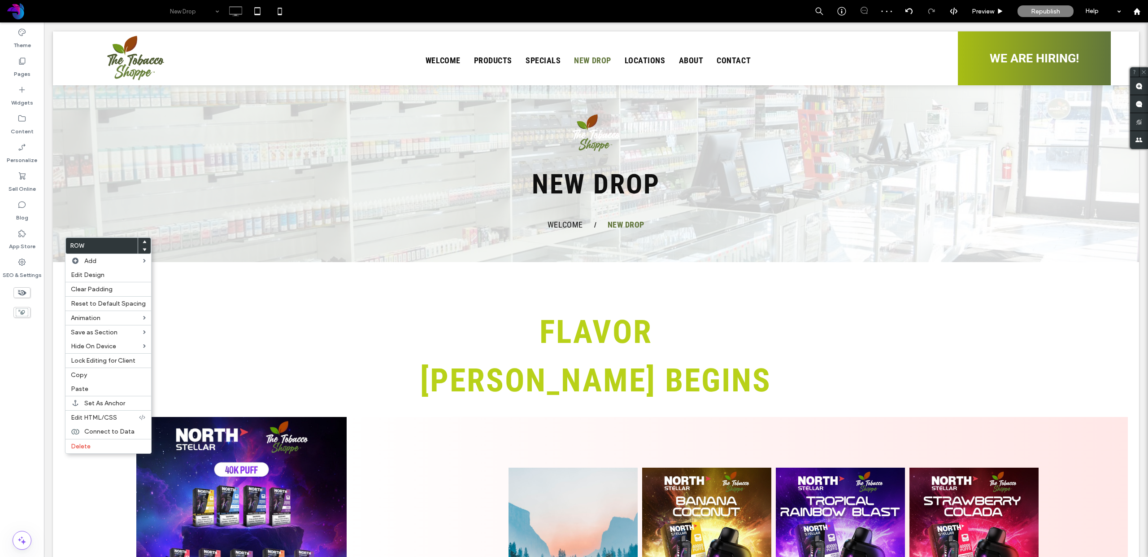
click at [143, 242] on use at bounding box center [145, 241] width 4 height 3
